Goal: Task Accomplishment & Management: Manage account settings

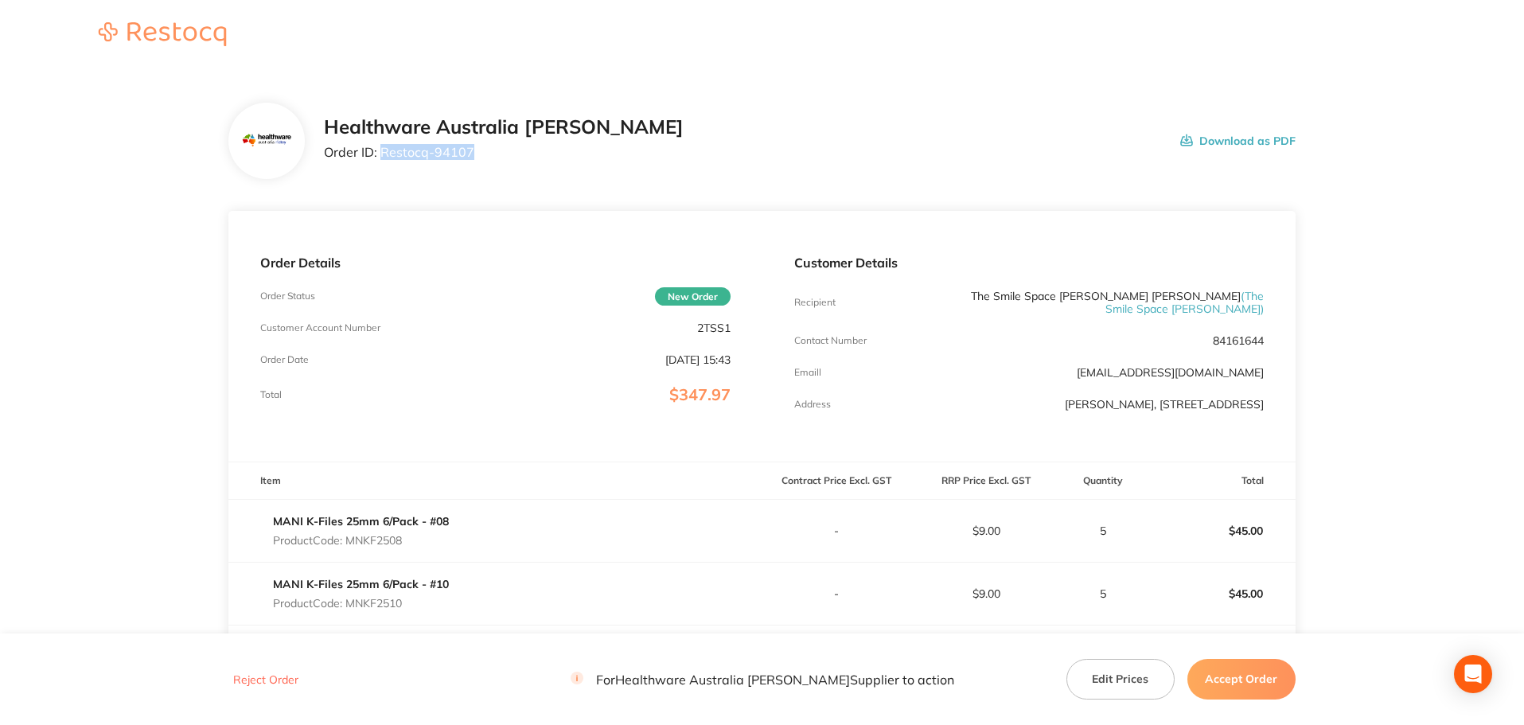
drag, startPoint x: 471, startPoint y: 154, endPoint x: 381, endPoint y: 157, distance: 90.8
click at [381, 157] on p "Order ID: Restocq- 94107" at bounding box center [504, 152] width 360 height 14
copy p "Restocq- 94107"
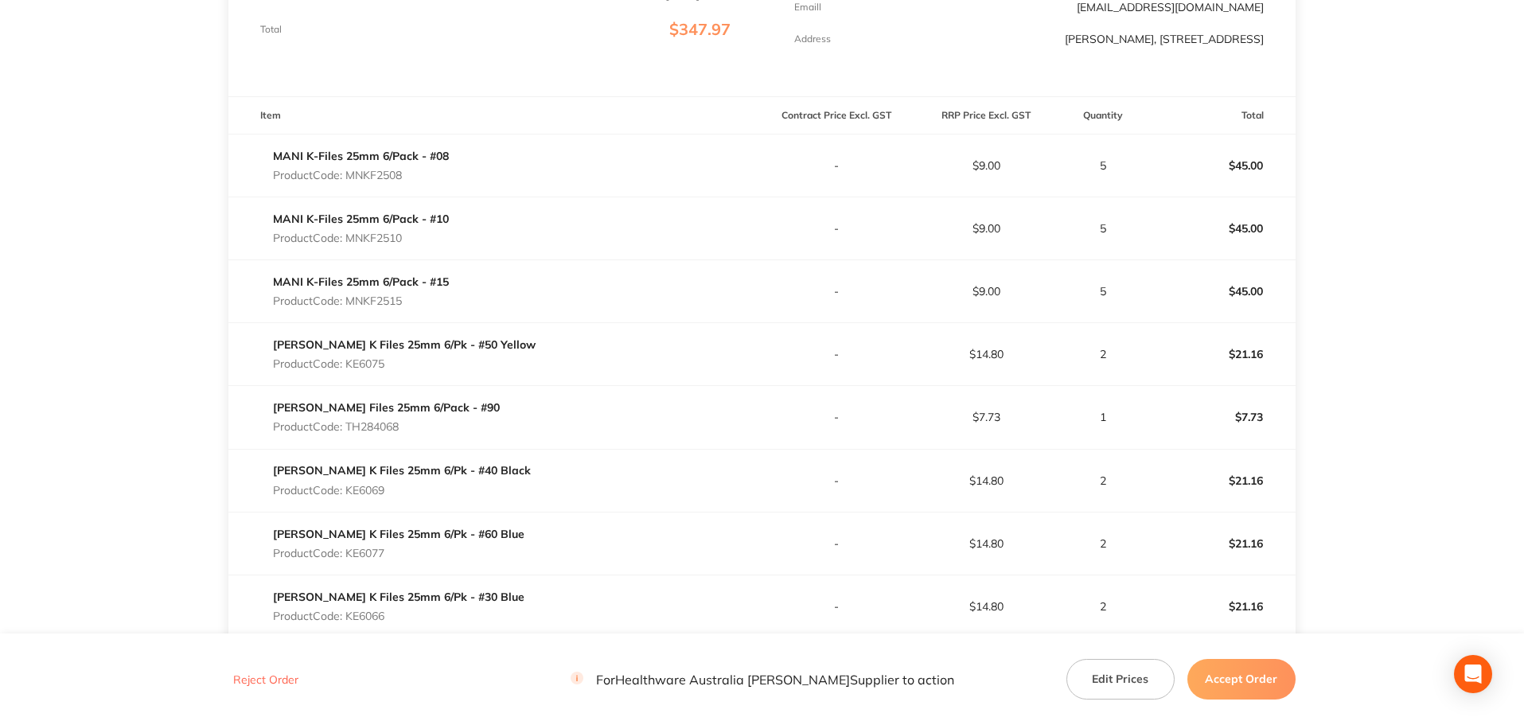
scroll to position [145, 0]
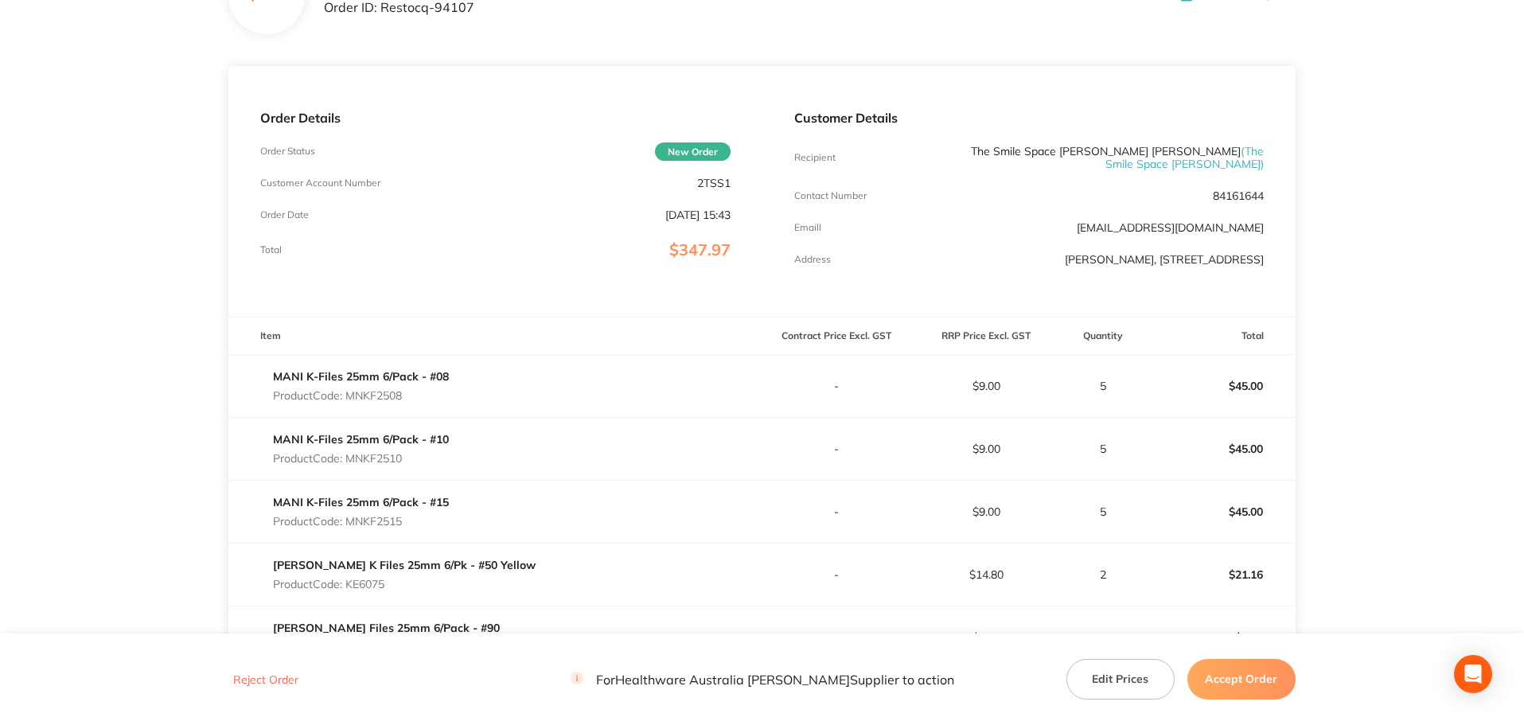
click at [387, 389] on p "Product Code: MNKF2508" at bounding box center [361, 395] width 176 height 13
copy p "MNKF2508"
click at [386, 454] on p "Product Code: MNKF2510" at bounding box center [361, 458] width 176 height 13
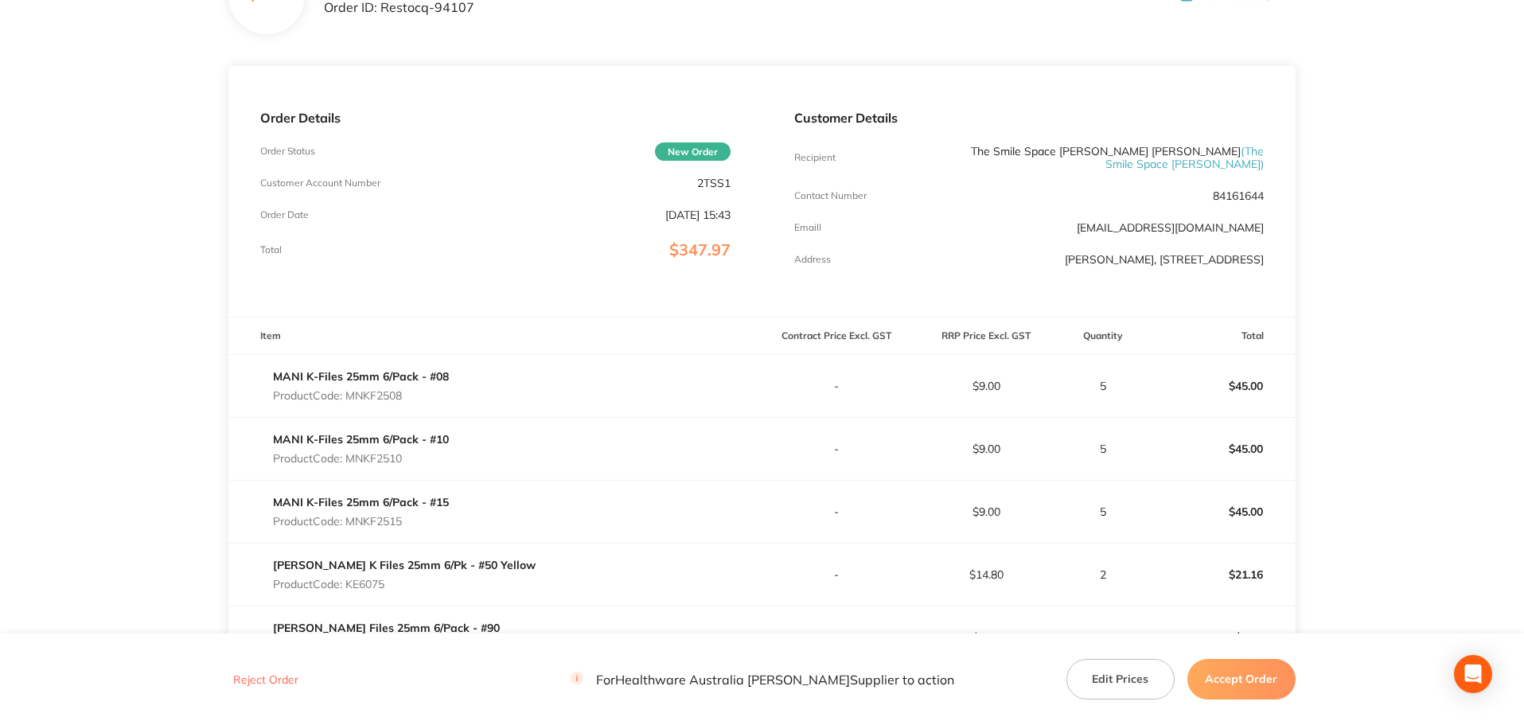
copy p "MNKF2510"
click at [379, 517] on p "Product Code: MNKF2515" at bounding box center [361, 521] width 176 height 13
copy p "MNKF2515"
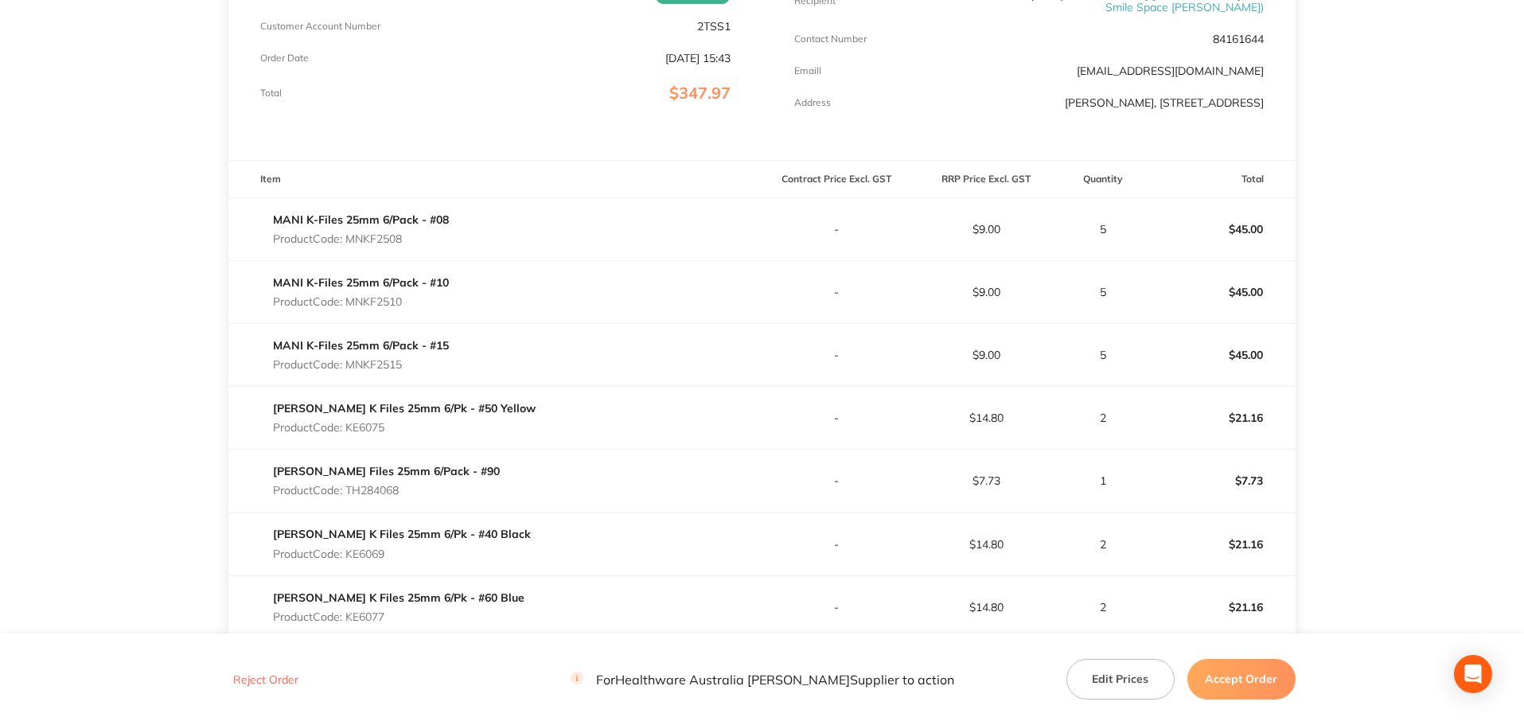
scroll to position [304, 0]
click at [386, 419] on p "Product Code: KE6075" at bounding box center [404, 425] width 263 height 13
click at [377, 419] on p "Product Code: KE6075" at bounding box center [404, 425] width 263 height 13
copy p "KE6075"
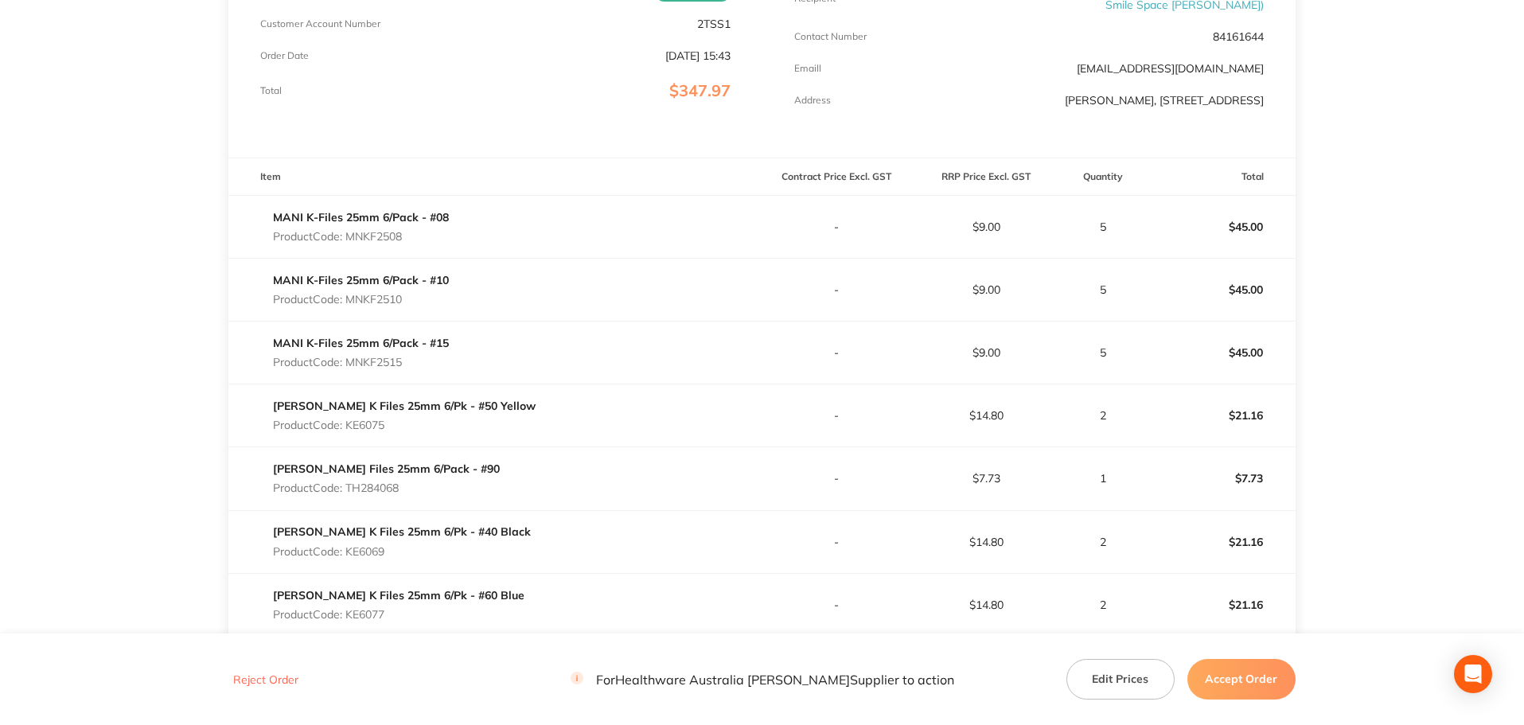
click at [384, 482] on p "Product Code: TH284068" at bounding box center [386, 488] width 227 height 13
copy p "TH284068"
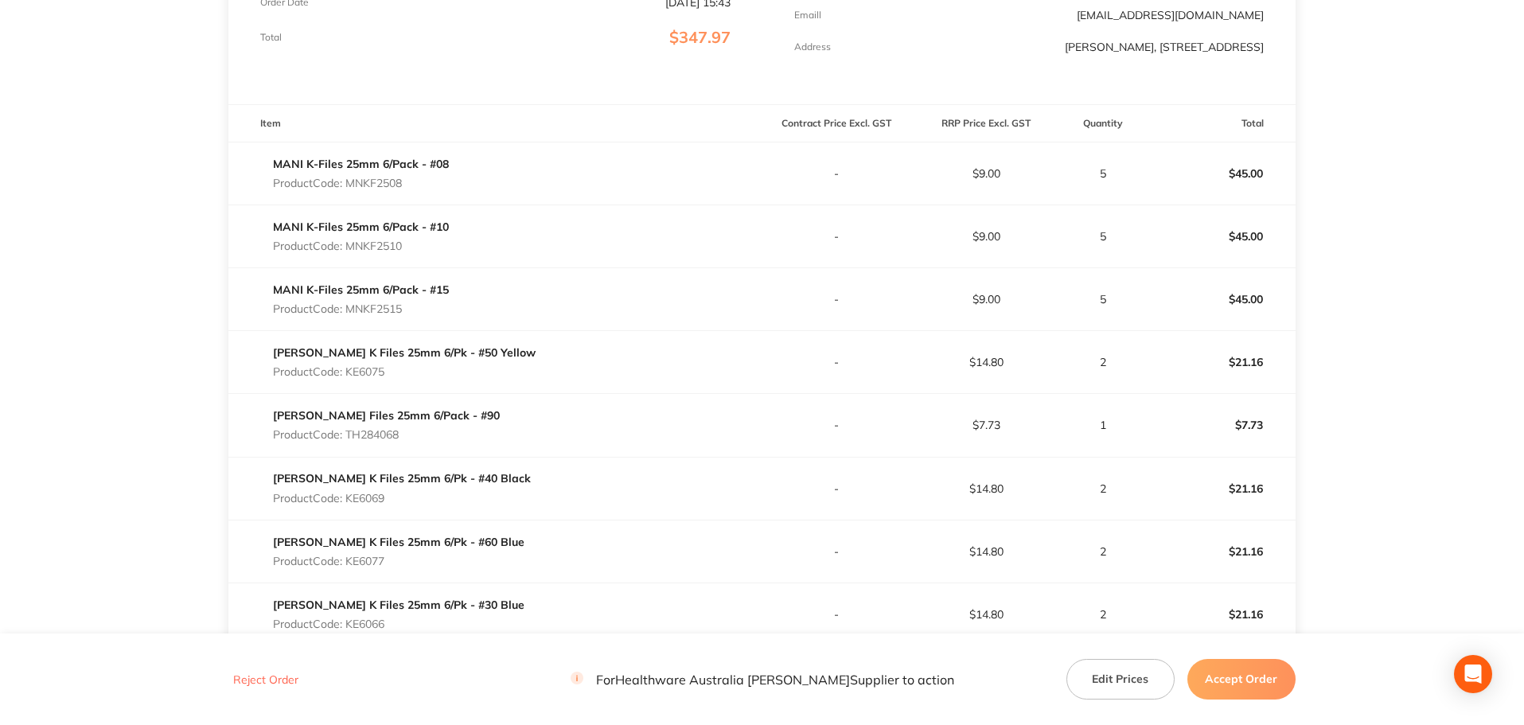
scroll to position [384, 0]
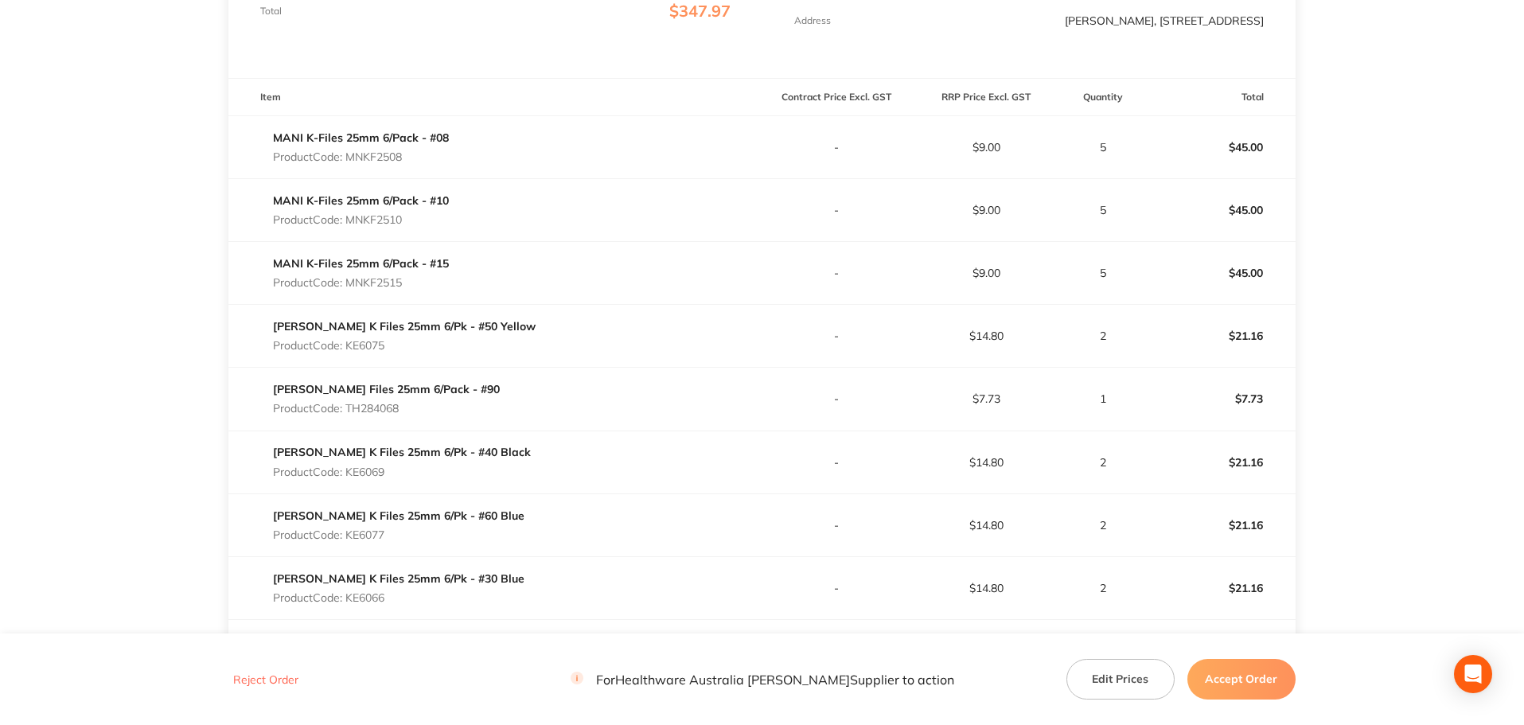
click at [366, 466] on p "Product Code: KE6069" at bounding box center [402, 472] width 258 height 13
copy p "KE6069"
click at [375, 529] on p "Product Code: KE6077" at bounding box center [399, 535] width 252 height 13
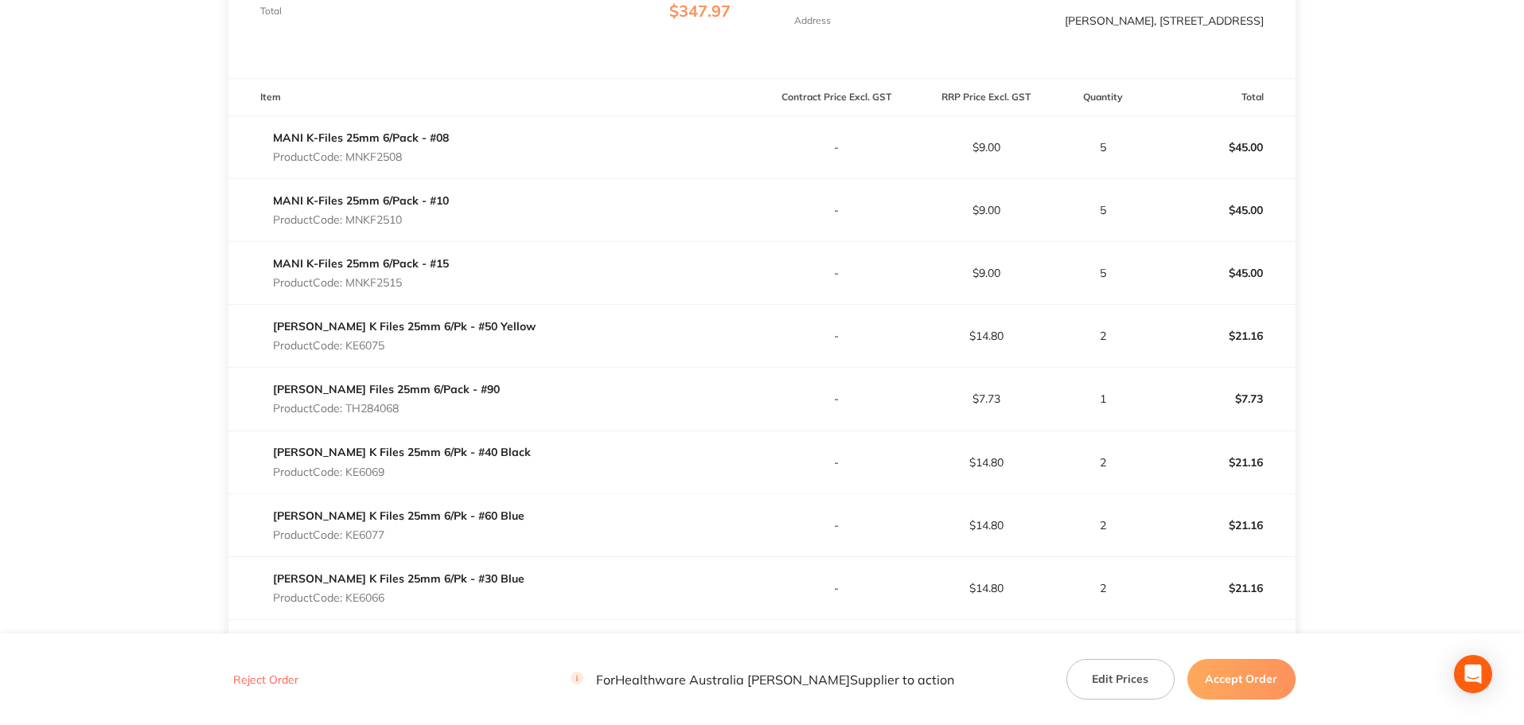
copy p "KE6077"
click at [378, 591] on p "Product Code: KE6066" at bounding box center [399, 597] width 252 height 13
copy p "KE6066"
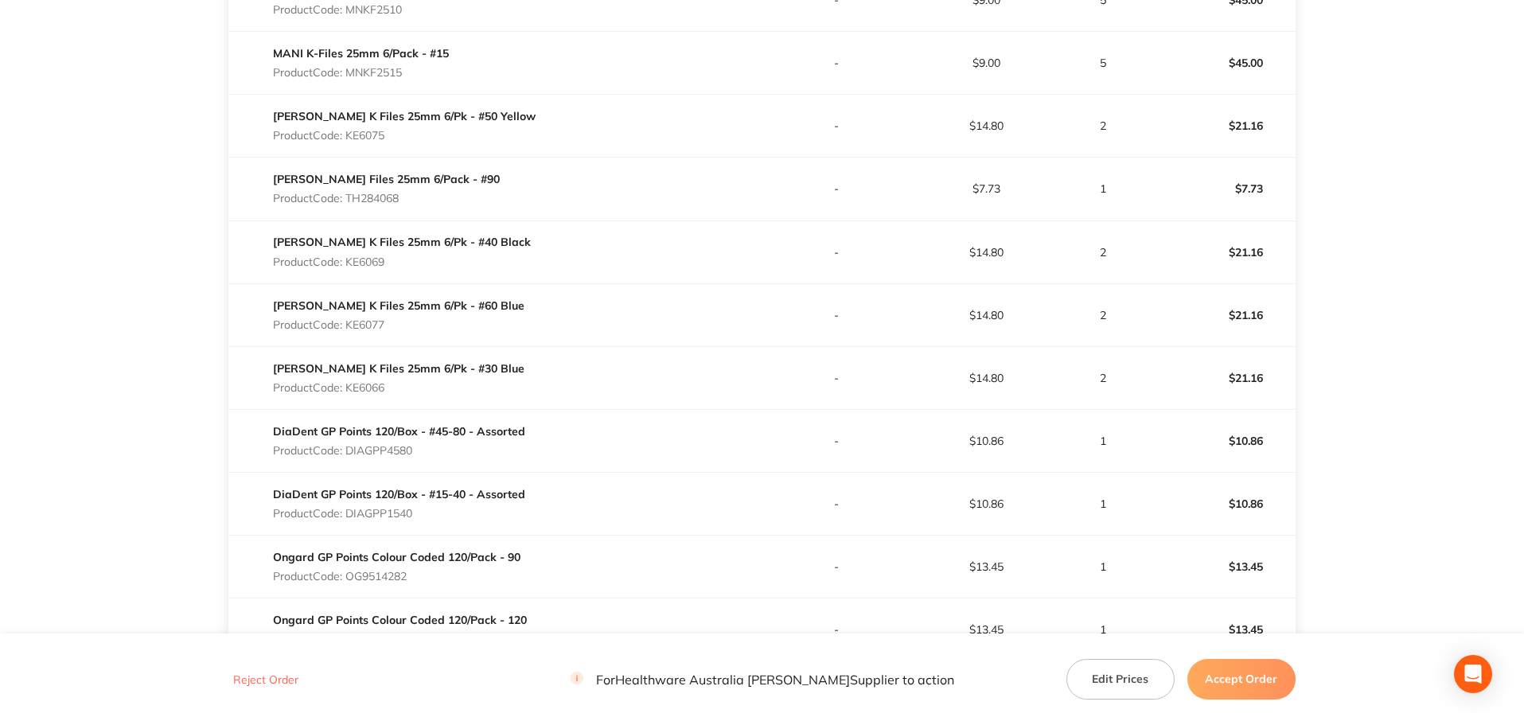
scroll to position [623, 0]
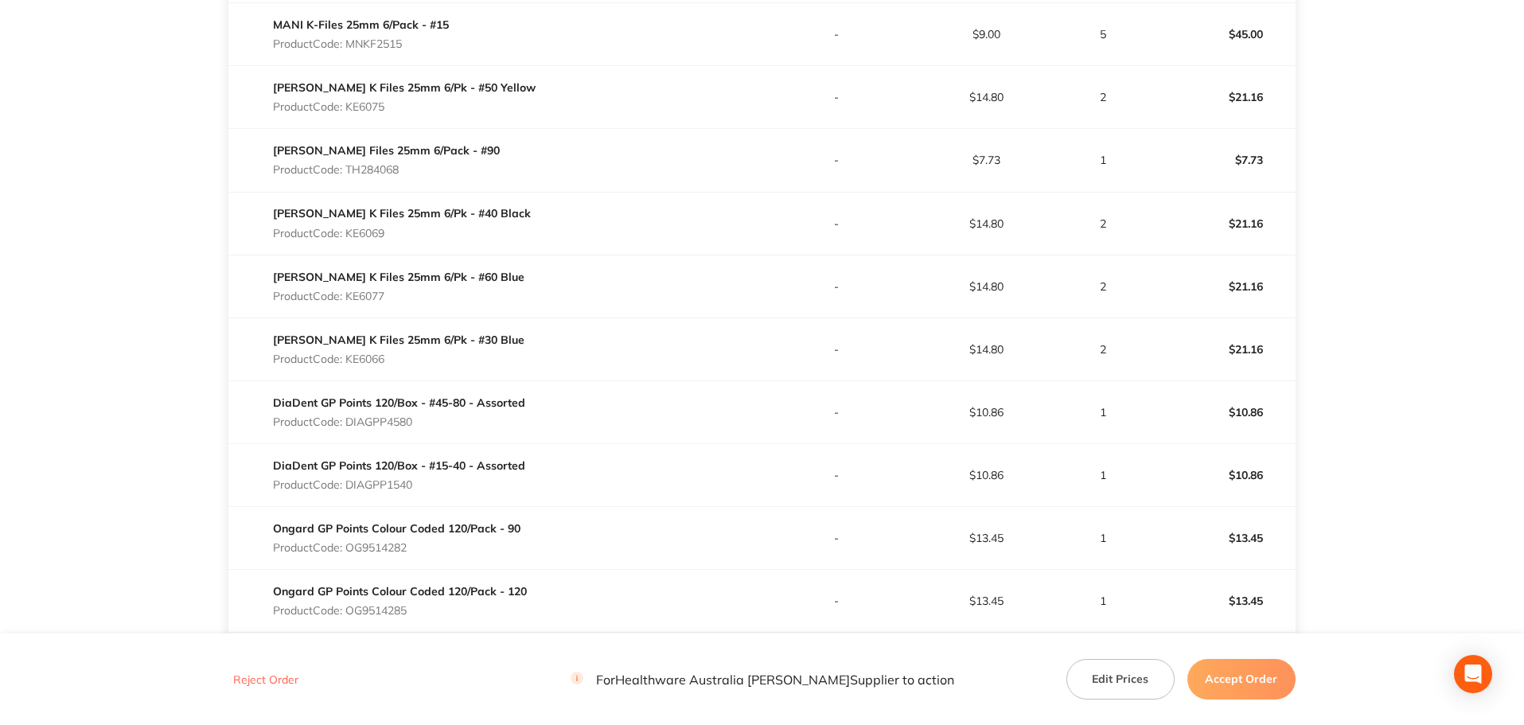
click at [382, 420] on p "Product Code: DIAGPP4580" at bounding box center [399, 422] width 252 height 13
copy p "DIAGPP4580"
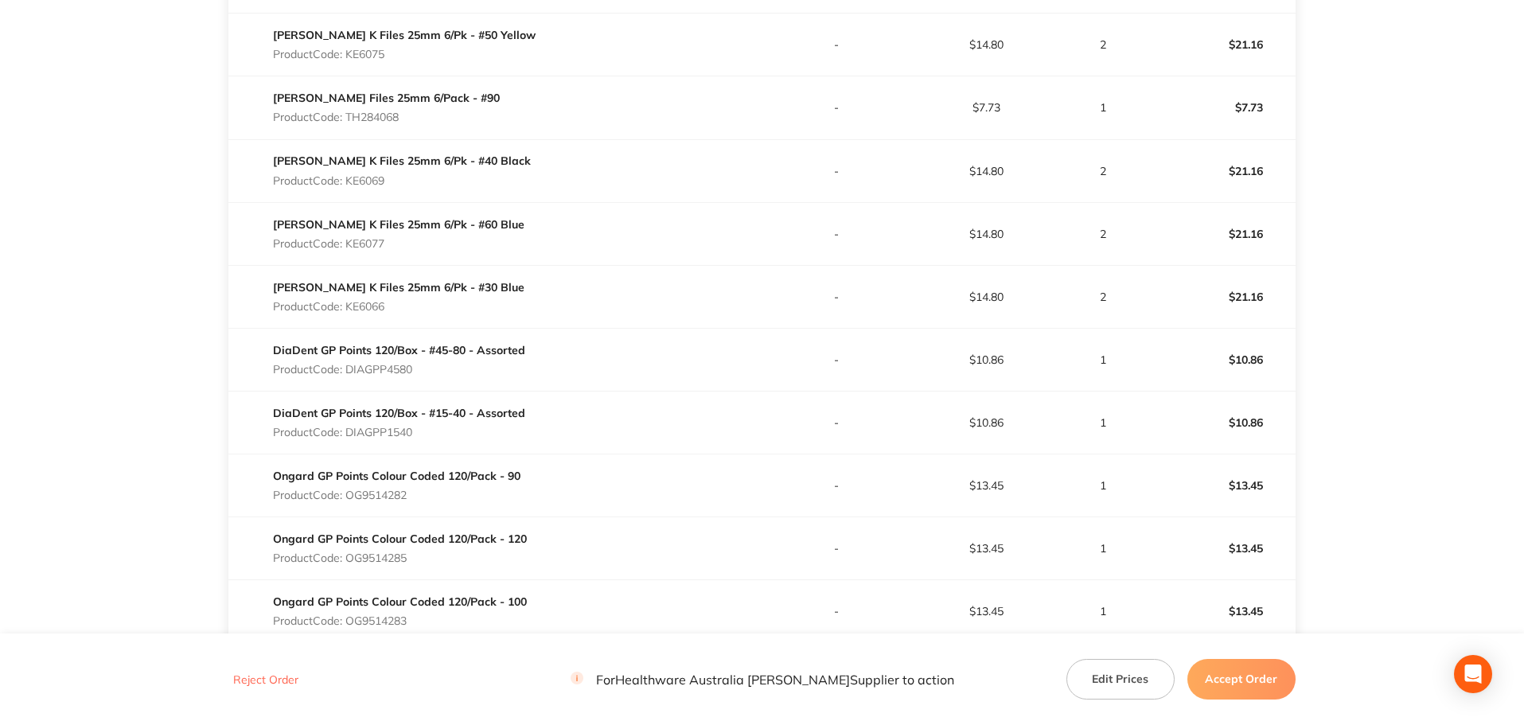
scroll to position [702, 0]
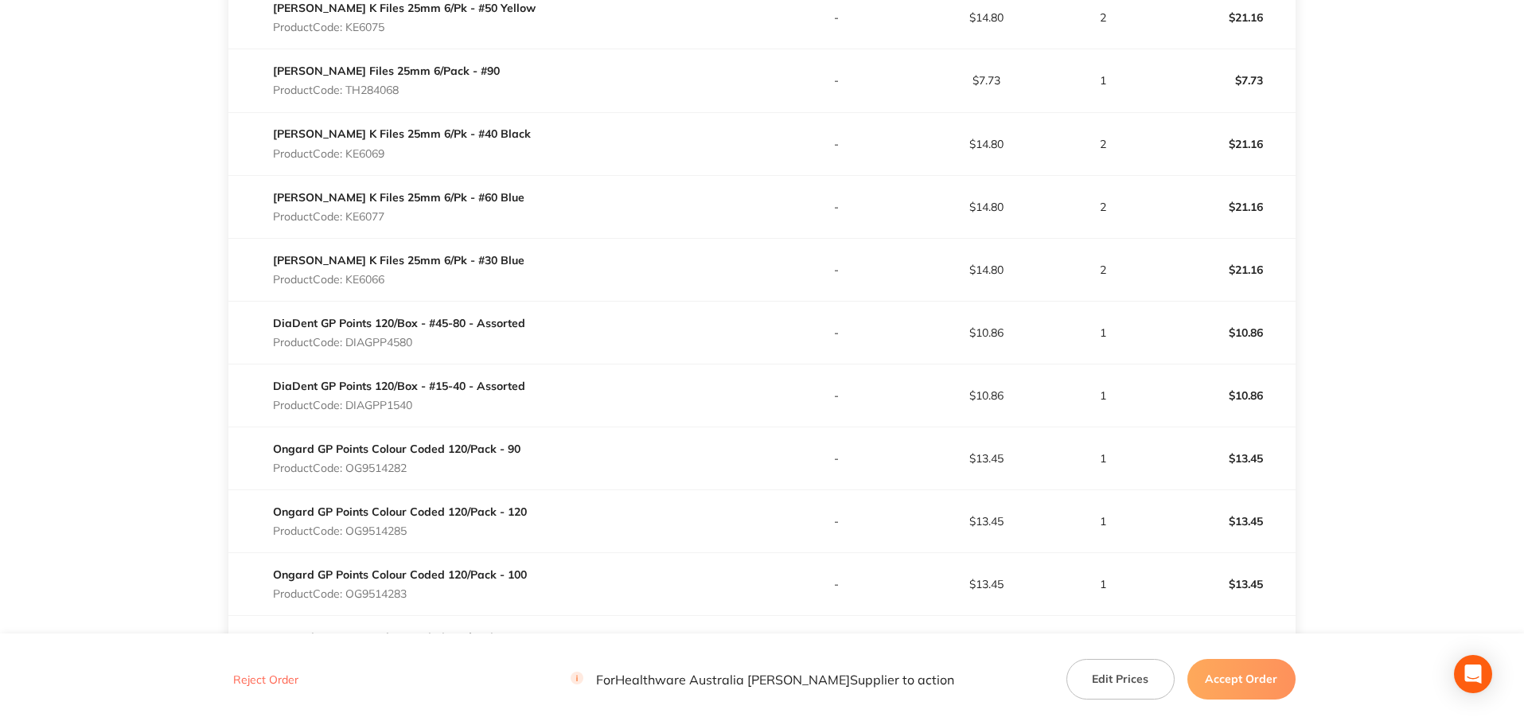
click at [413, 463] on p "Product Code: OG9514282" at bounding box center [397, 468] width 248 height 13
click at [404, 462] on p "Product Code: OG9514282" at bounding box center [397, 468] width 248 height 13
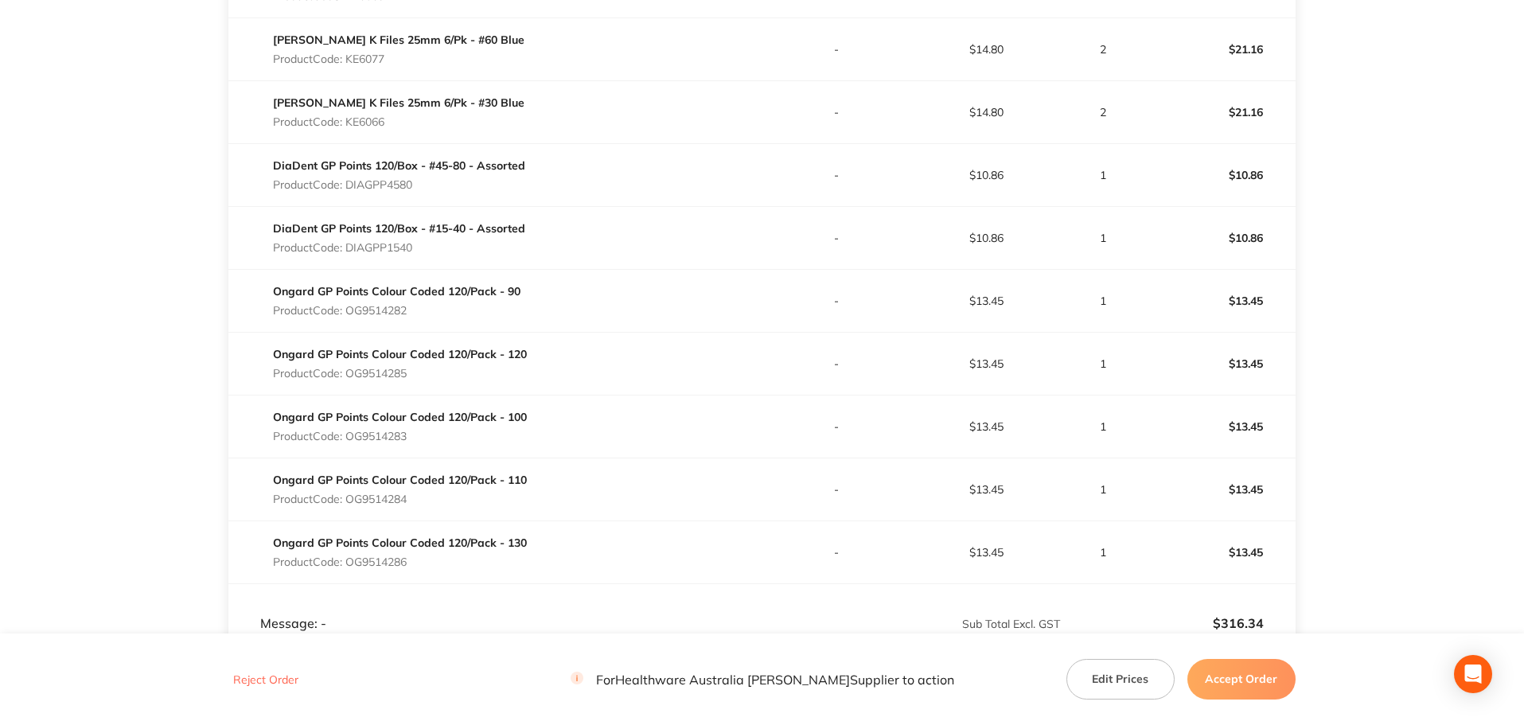
scroll to position [861, 0]
click at [394, 365] on p "Product Code: OG9514285" at bounding box center [400, 371] width 254 height 13
click at [396, 428] on p "Product Code: OG9514283" at bounding box center [400, 434] width 254 height 13
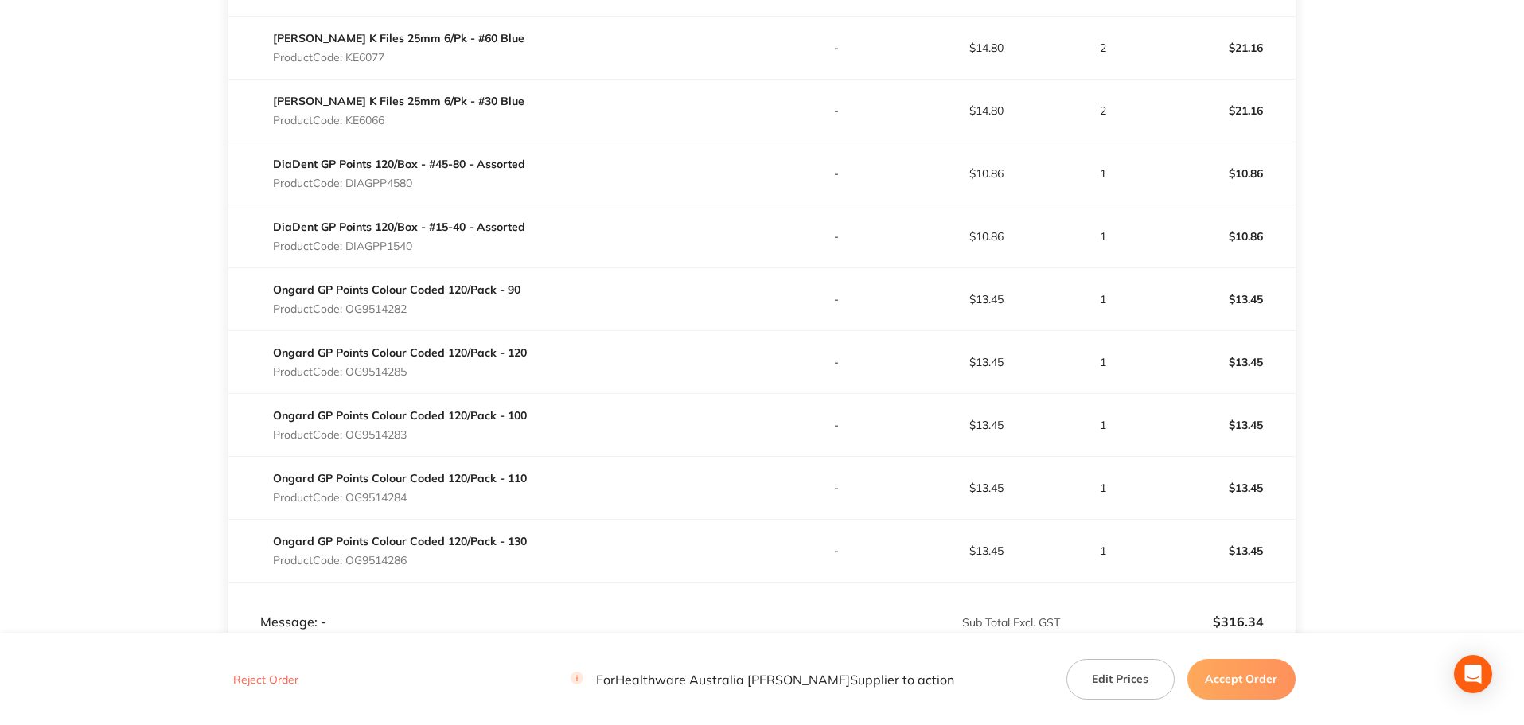
click at [403, 491] on p "Product Code: OG9514284" at bounding box center [400, 497] width 254 height 13
click at [383, 554] on p "Product Code: OG9514286" at bounding box center [400, 560] width 254 height 13
click at [1252, 695] on button "Accept Order" at bounding box center [1242, 679] width 108 height 40
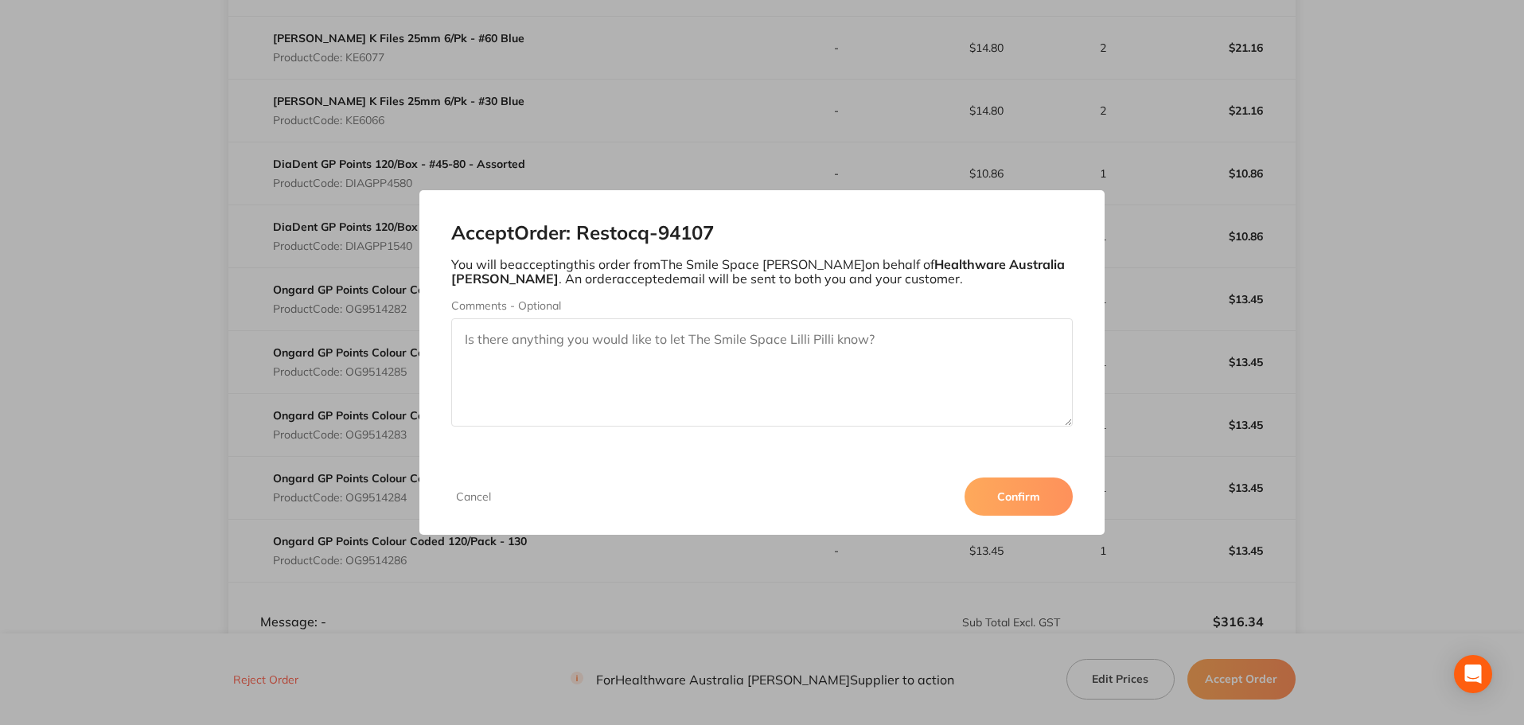
click at [1035, 491] on button "Confirm" at bounding box center [1019, 497] width 108 height 38
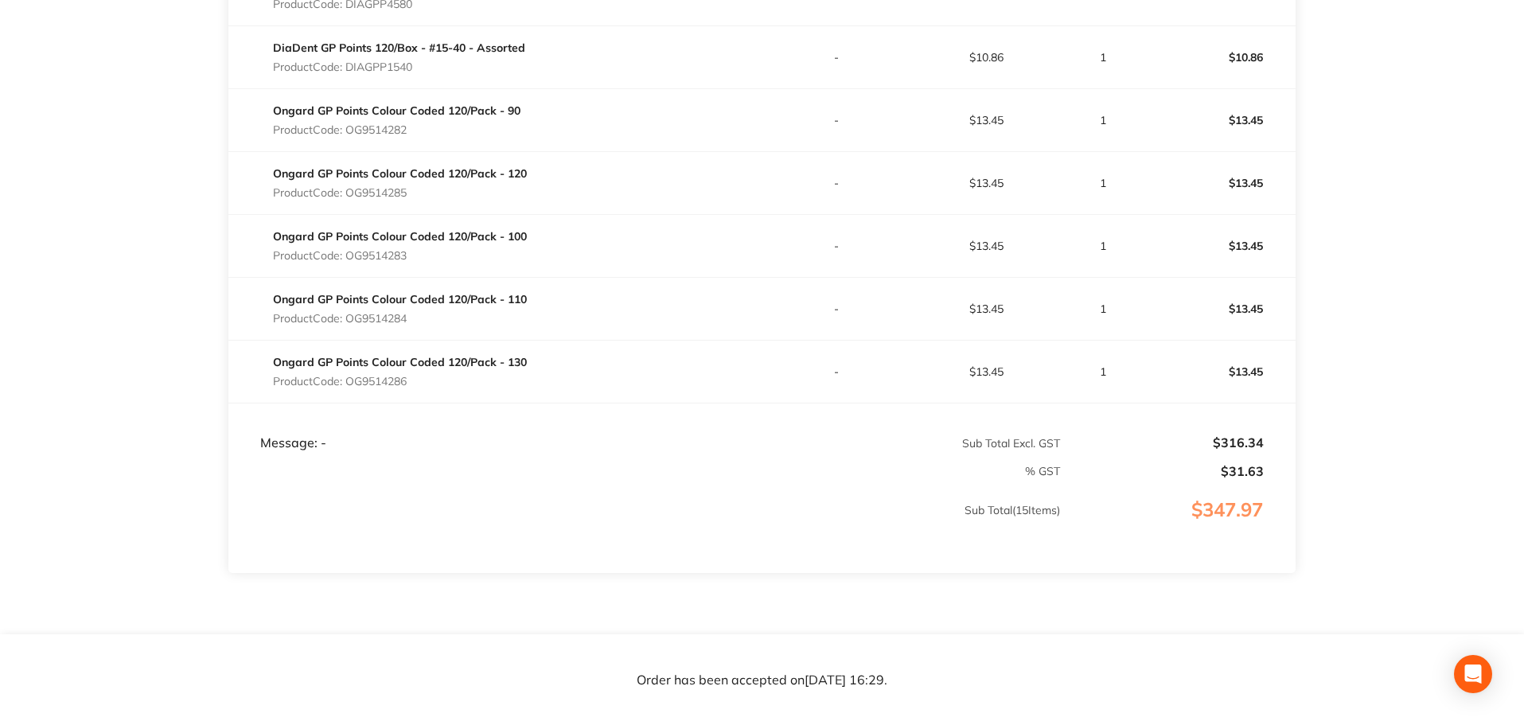
scroll to position [1099, 0]
